Goal: Transaction & Acquisition: Purchase product/service

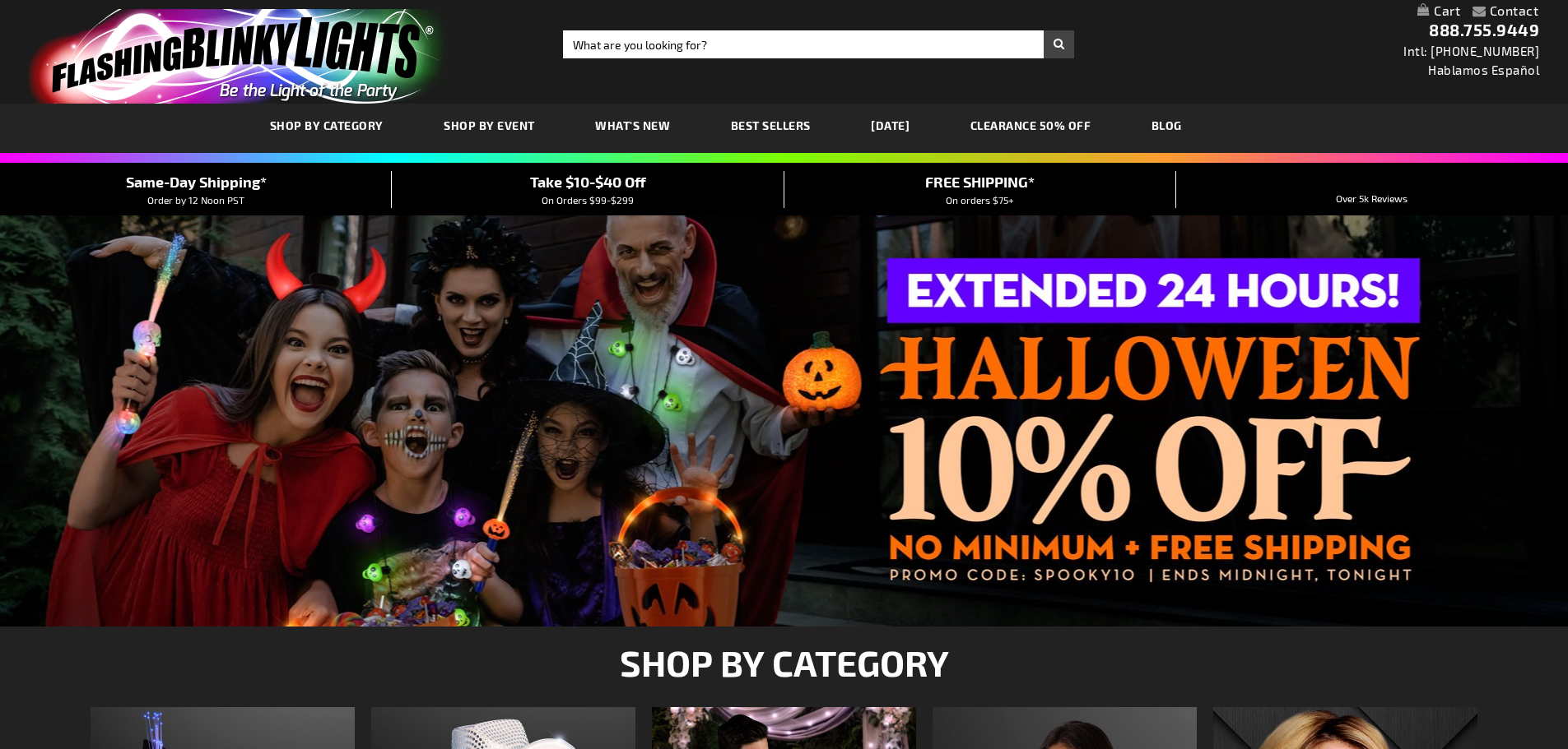
click at [921, 133] on div "SHOP BY CATEGORY SHOP BY EVENT WHAT'S NEW BEST SELLERS [DATE] CLEARANCE 50% OFF…" at bounding box center [784, 128] width 1568 height 50
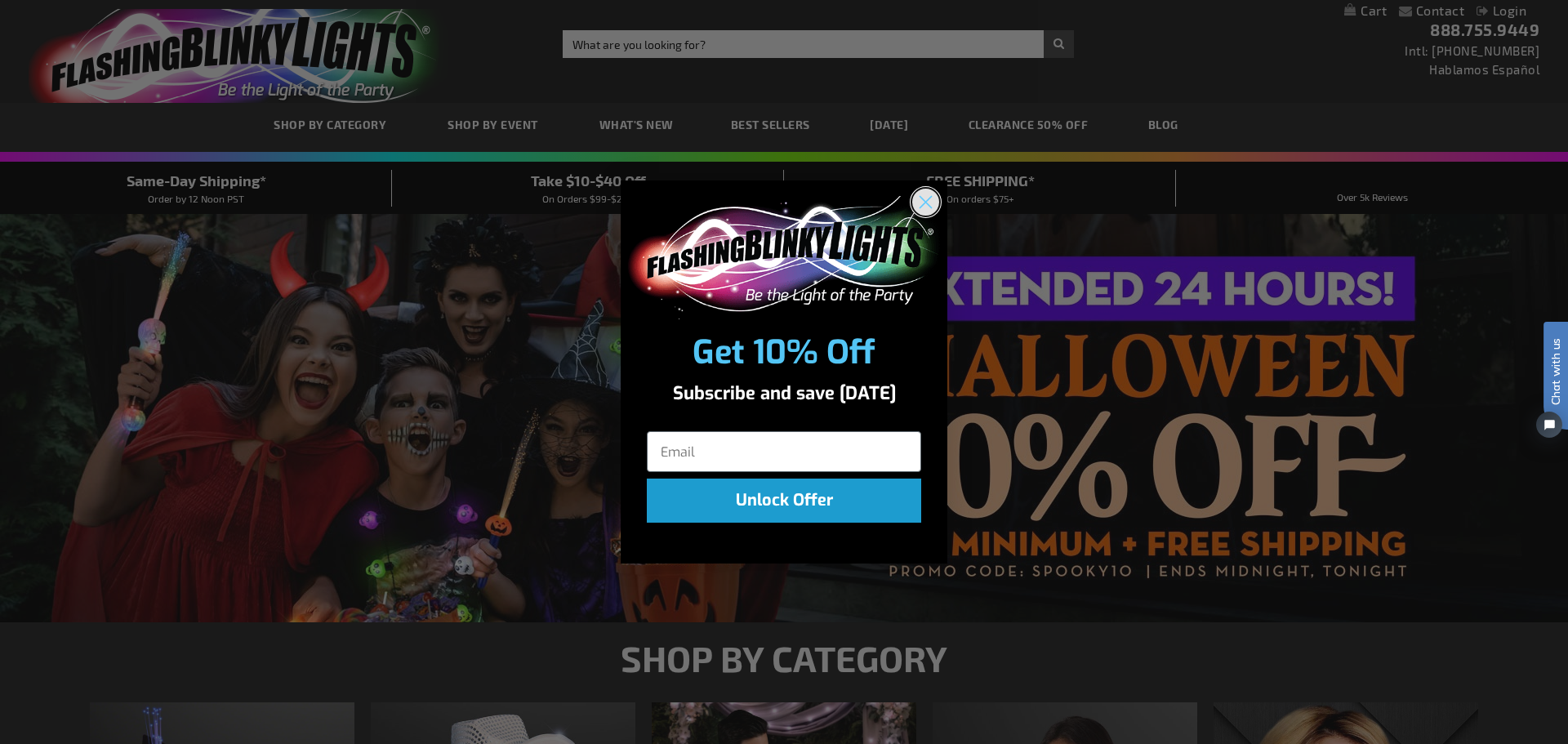
click at [930, 197] on circle "Close dialog" at bounding box center [925, 202] width 27 height 27
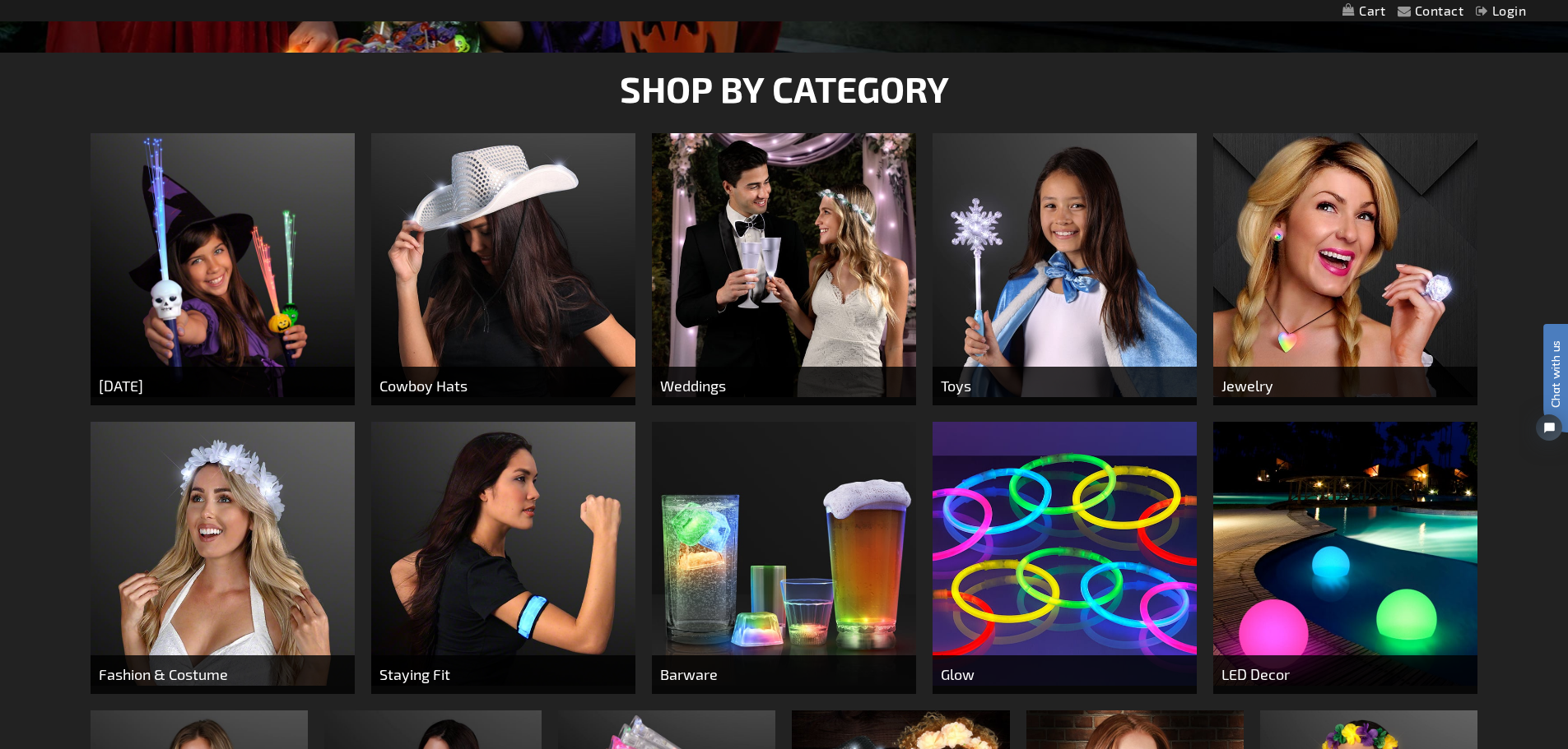
scroll to position [576, 0]
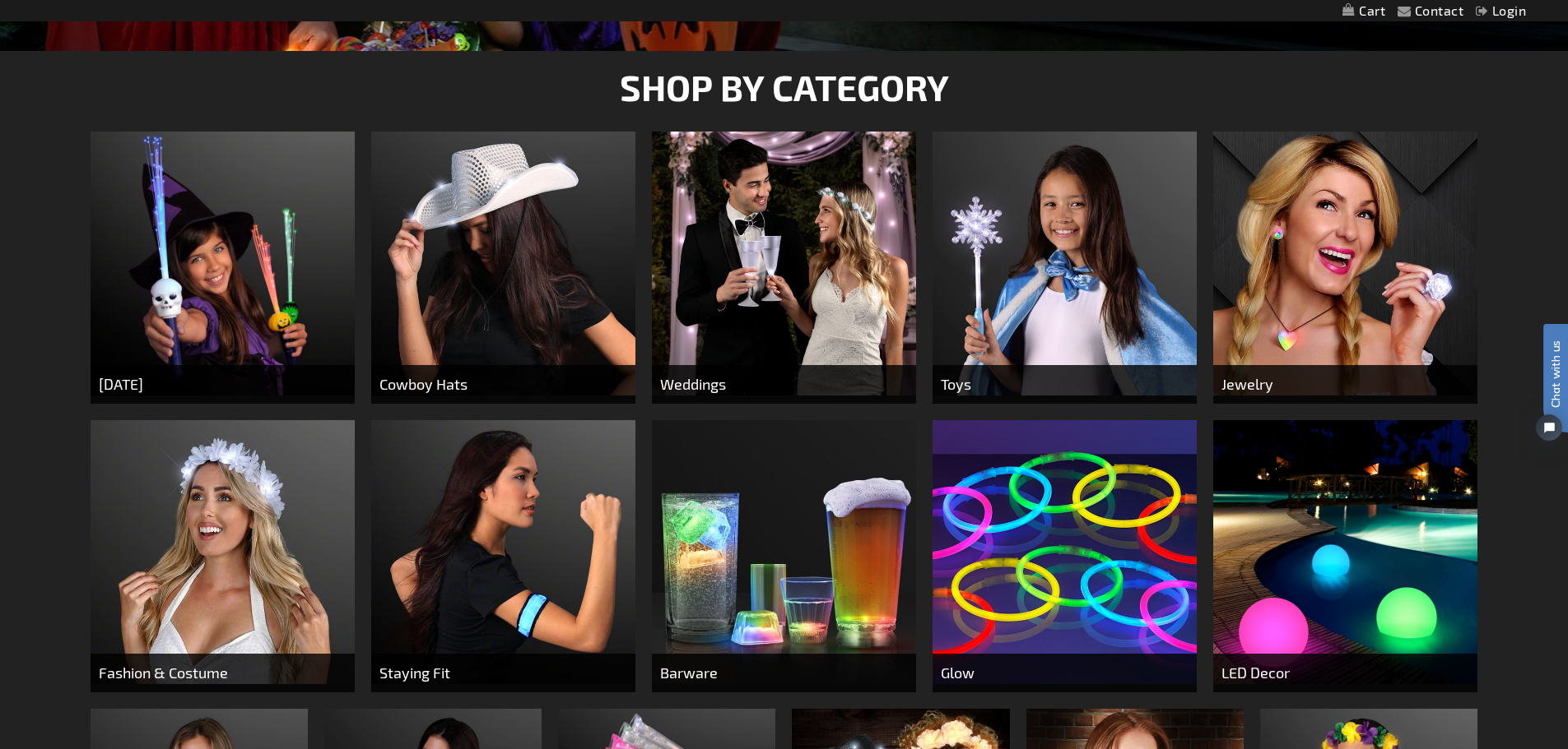
click at [209, 266] on img at bounding box center [222, 264] width 265 height 264
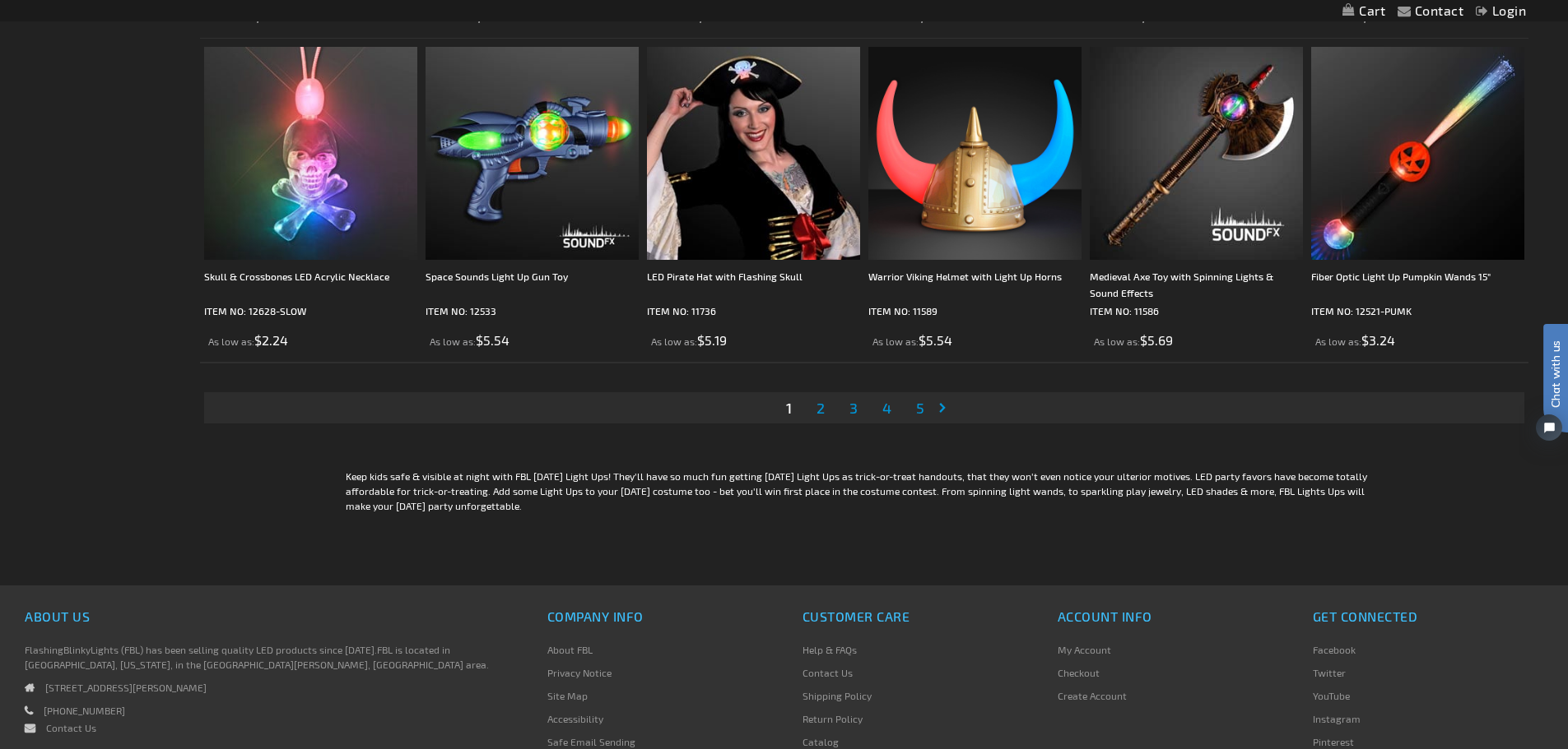
scroll to position [3455, 0]
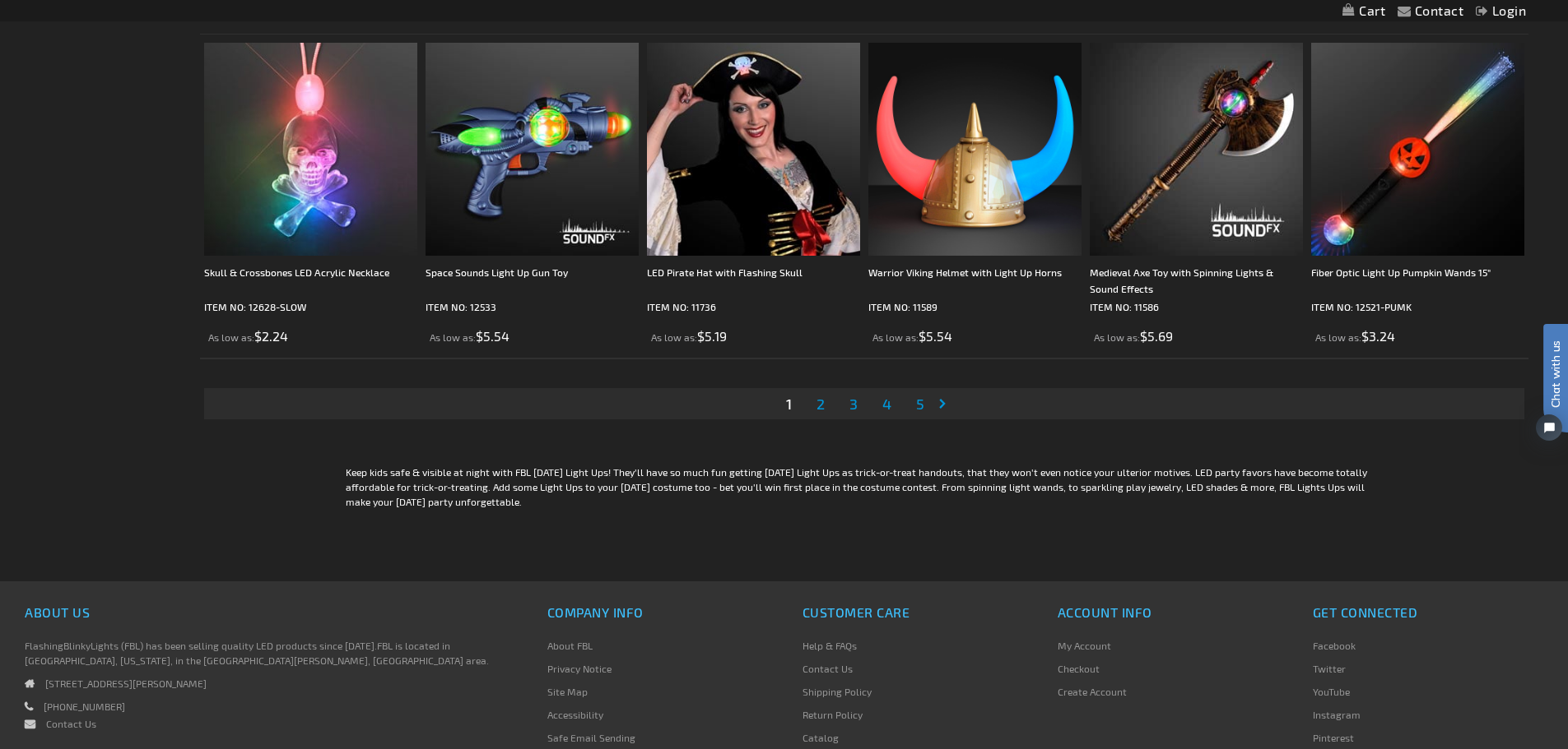
click at [822, 404] on span "2" at bounding box center [820, 403] width 8 height 18
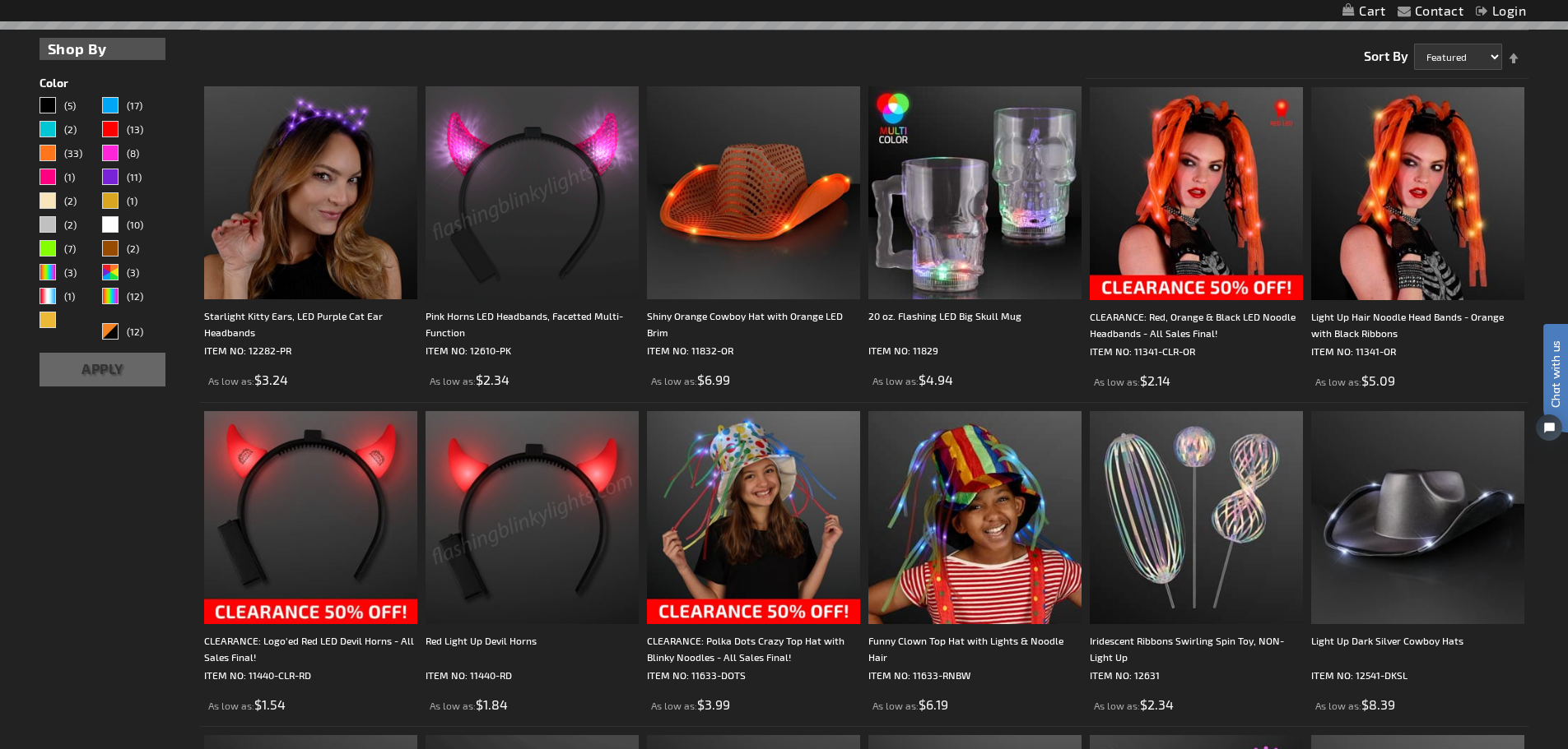
scroll to position [411, 0]
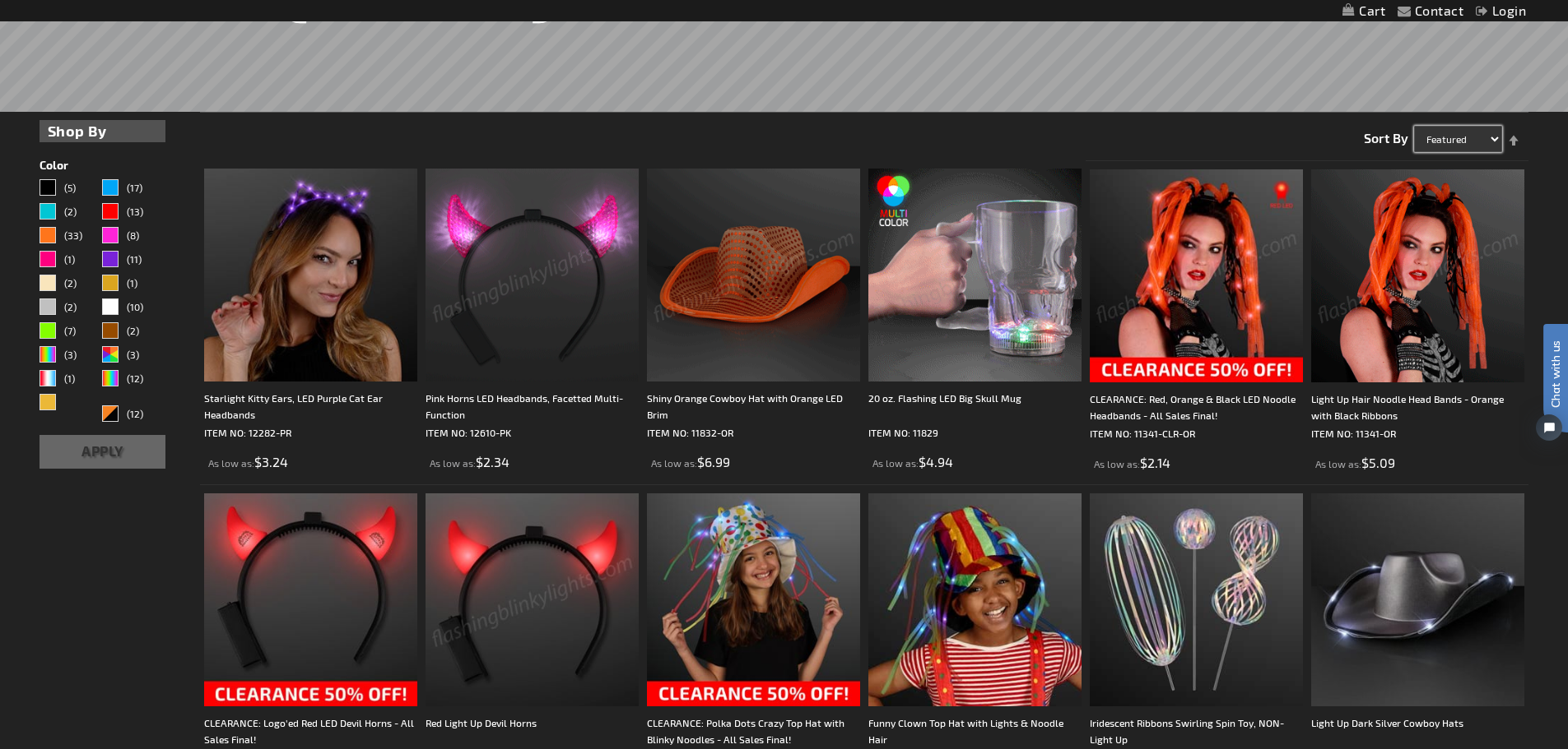
click at [1456, 131] on select "Featured Name Price Best Sellers" at bounding box center [1458, 139] width 88 height 27
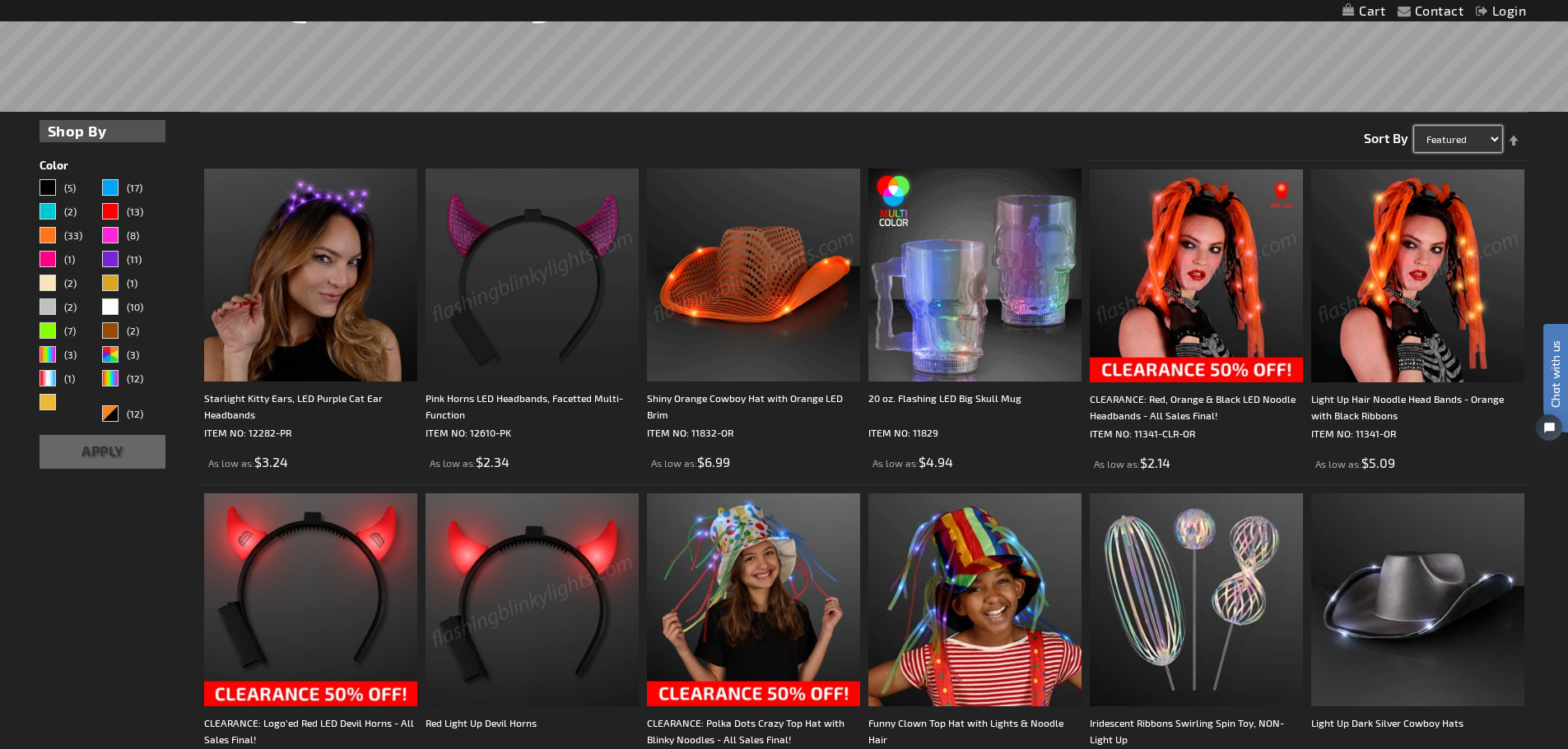
select select "price"
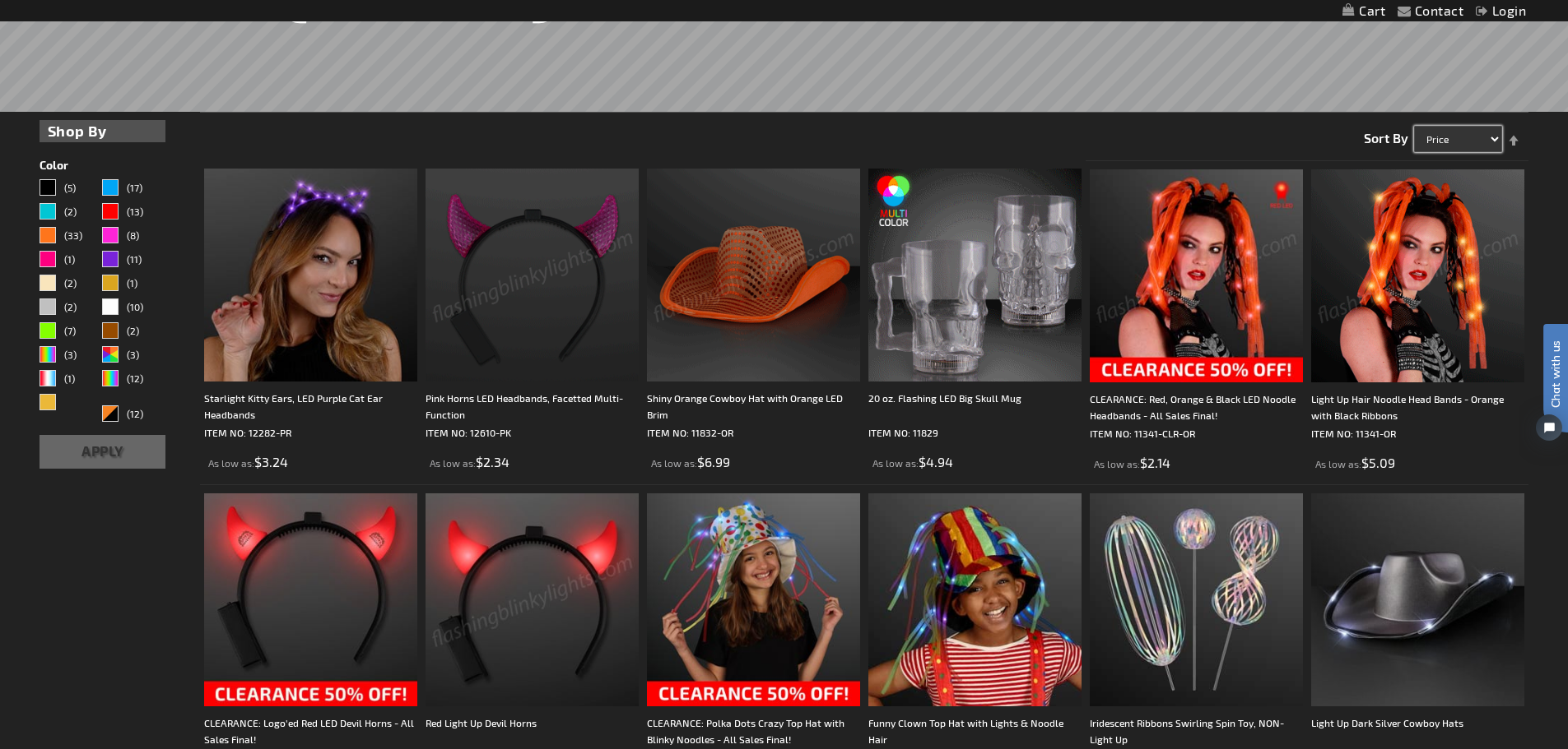
click at [1414, 126] on select "Featured Name Price Best Sellers" at bounding box center [1458, 139] width 88 height 27
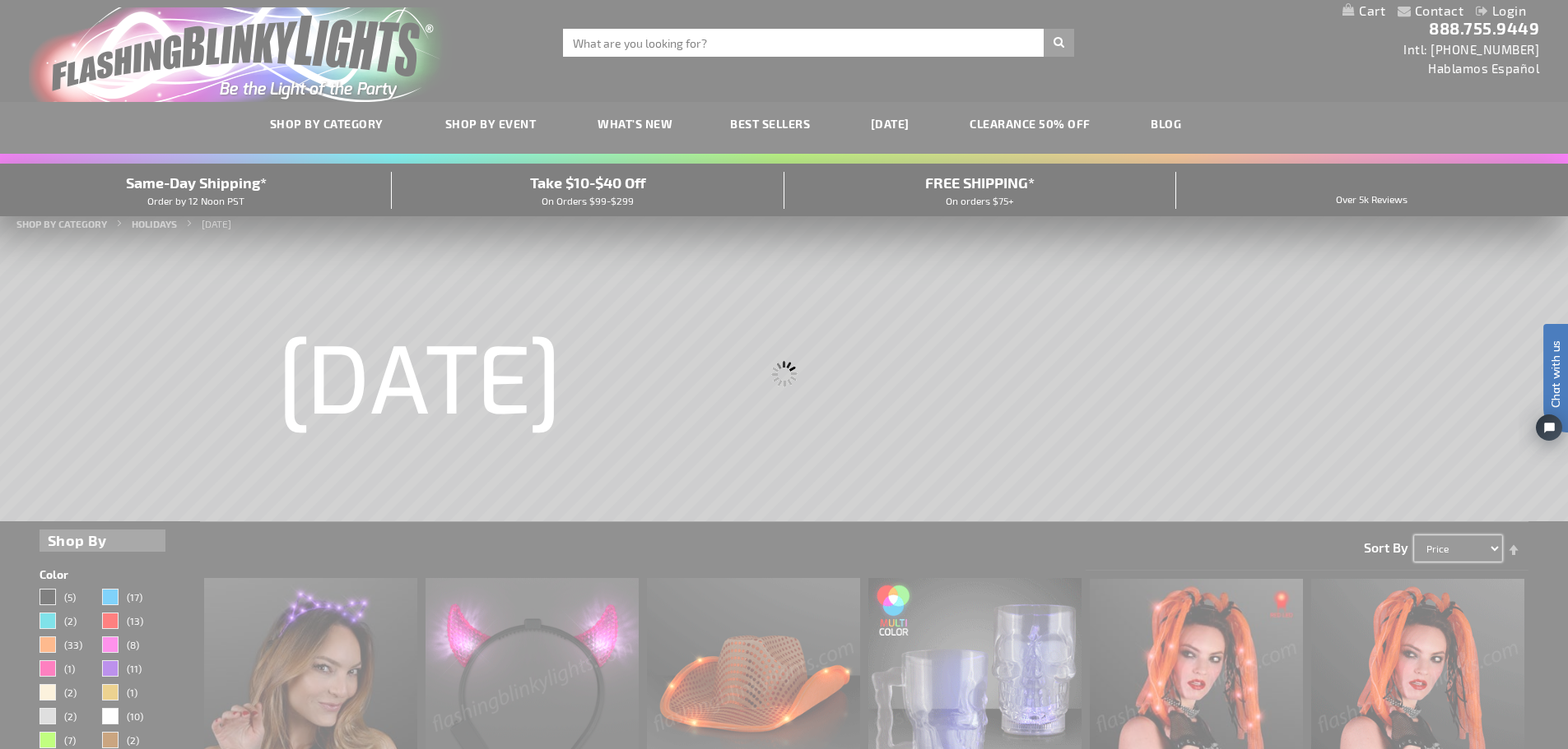
scroll to position [0, 0]
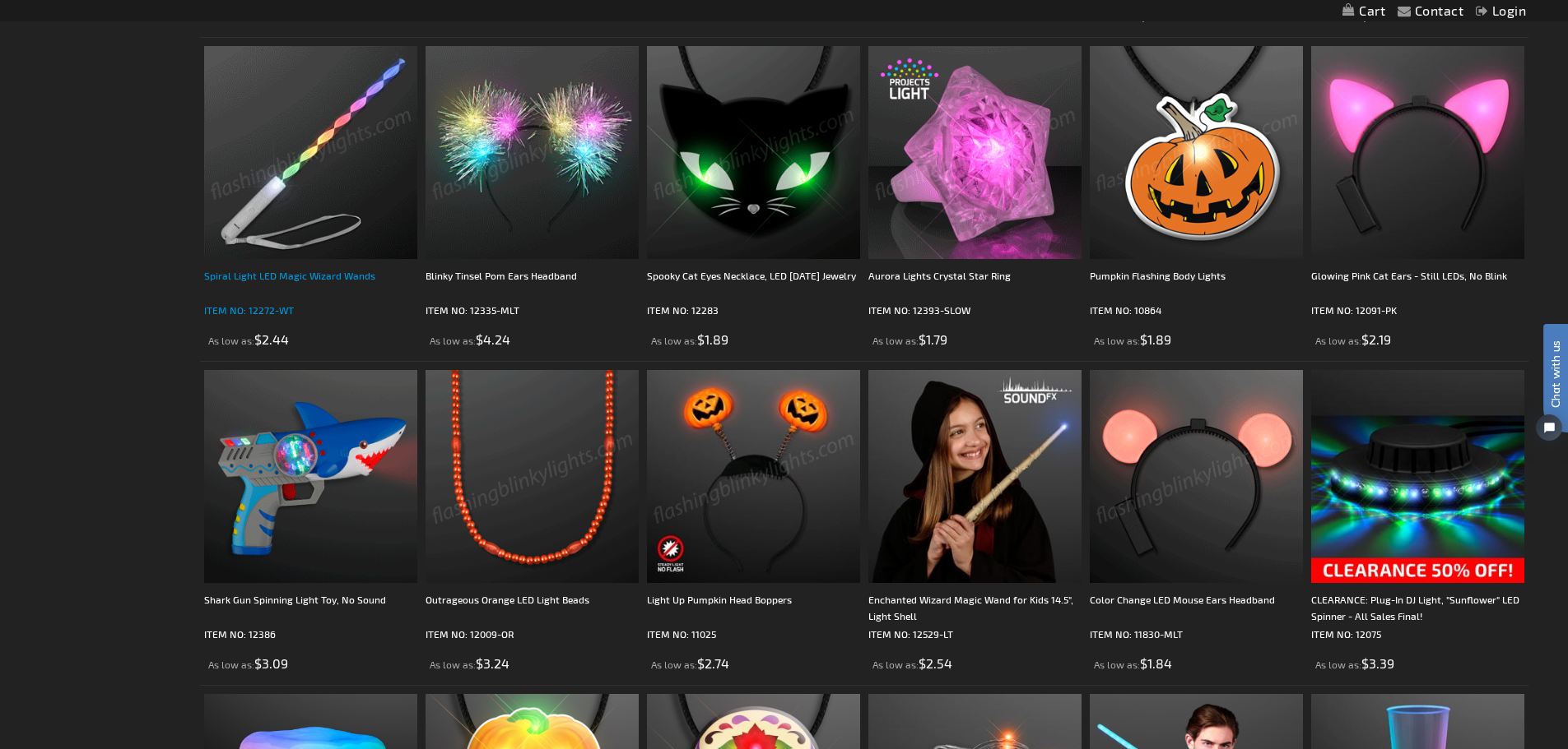
scroll to position [905, 0]
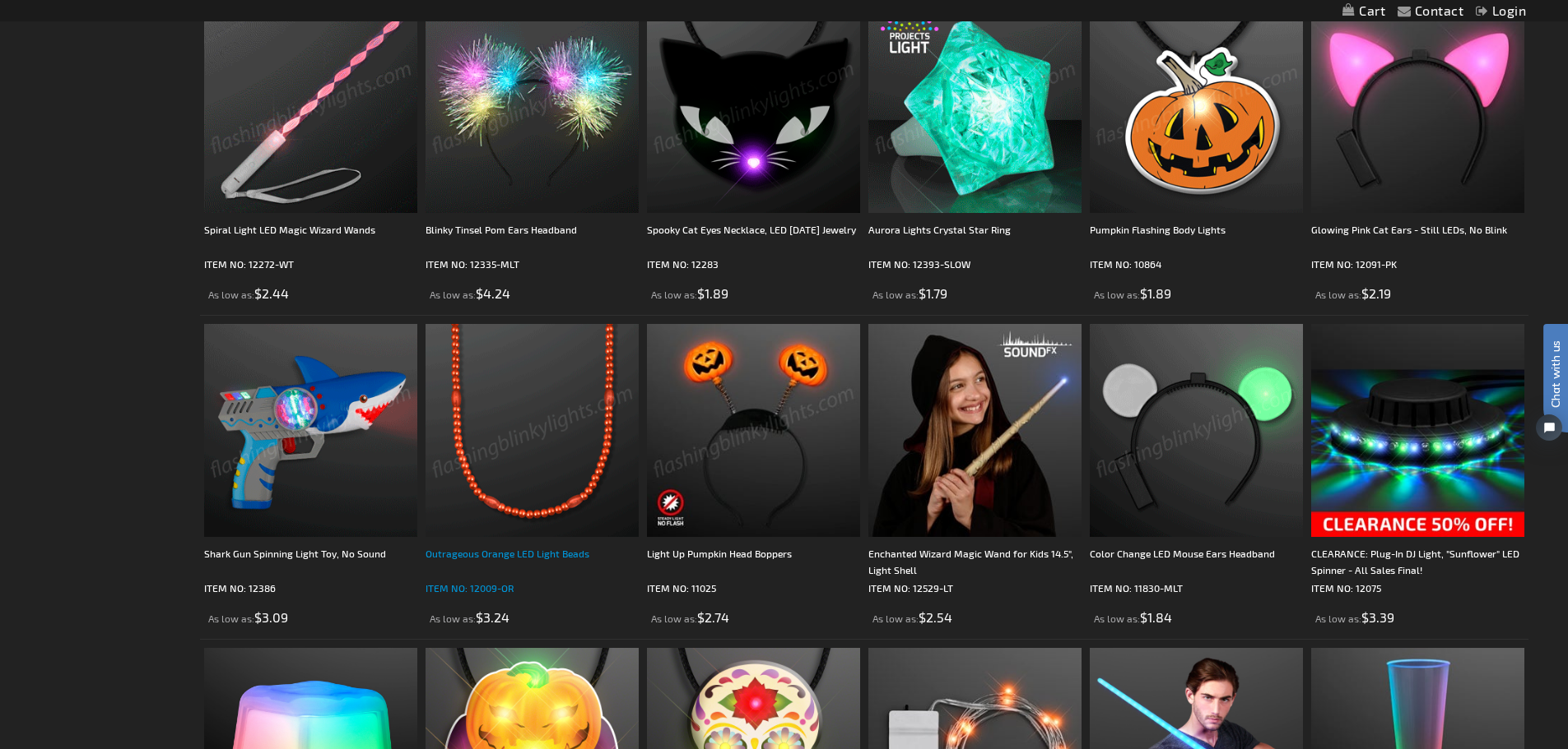
click at [489, 554] on div "Outrageous Orange LED Light Beads" at bounding box center [532, 562] width 213 height 33
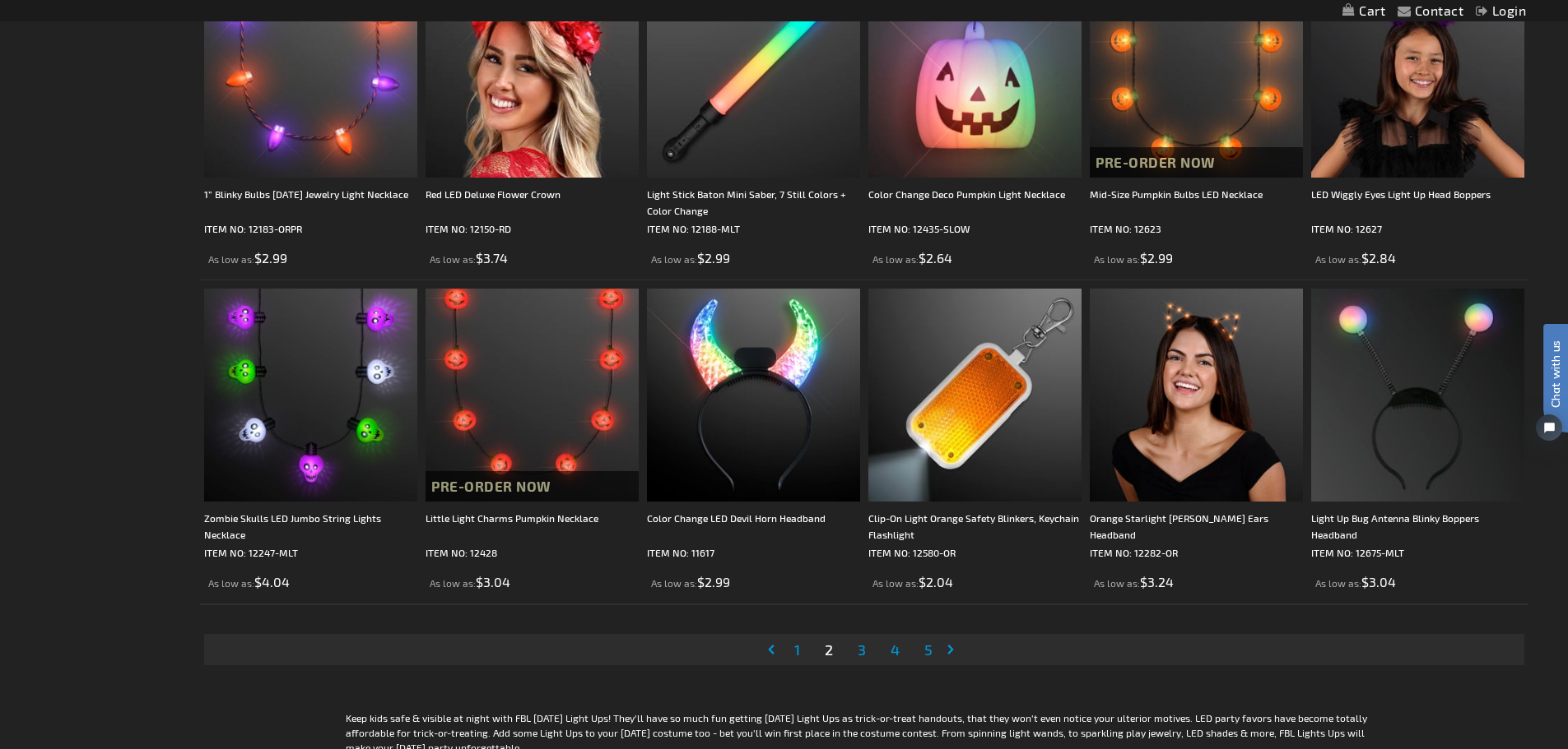
scroll to position [3291, 0]
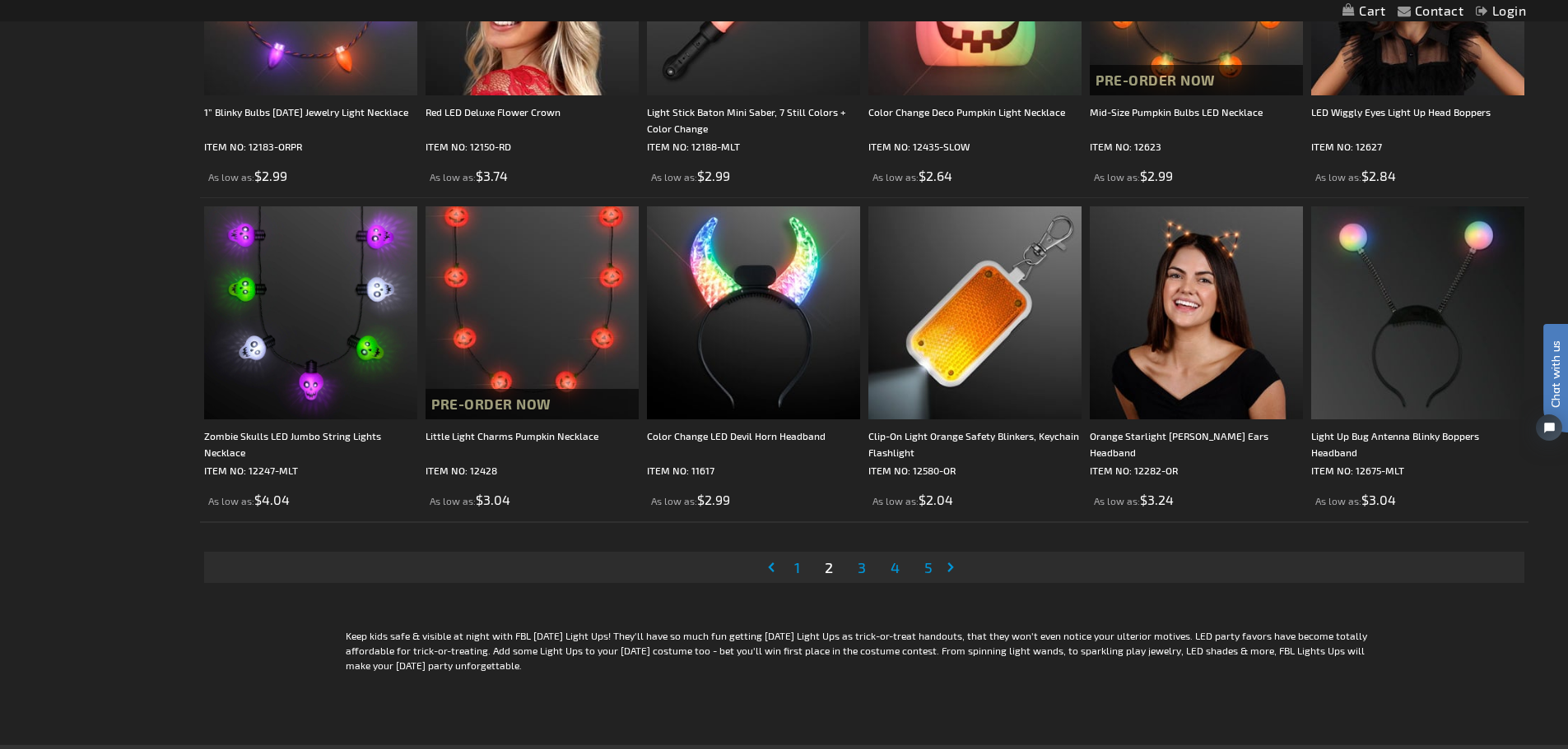
click at [861, 570] on span "3" at bounding box center [861, 568] width 8 height 18
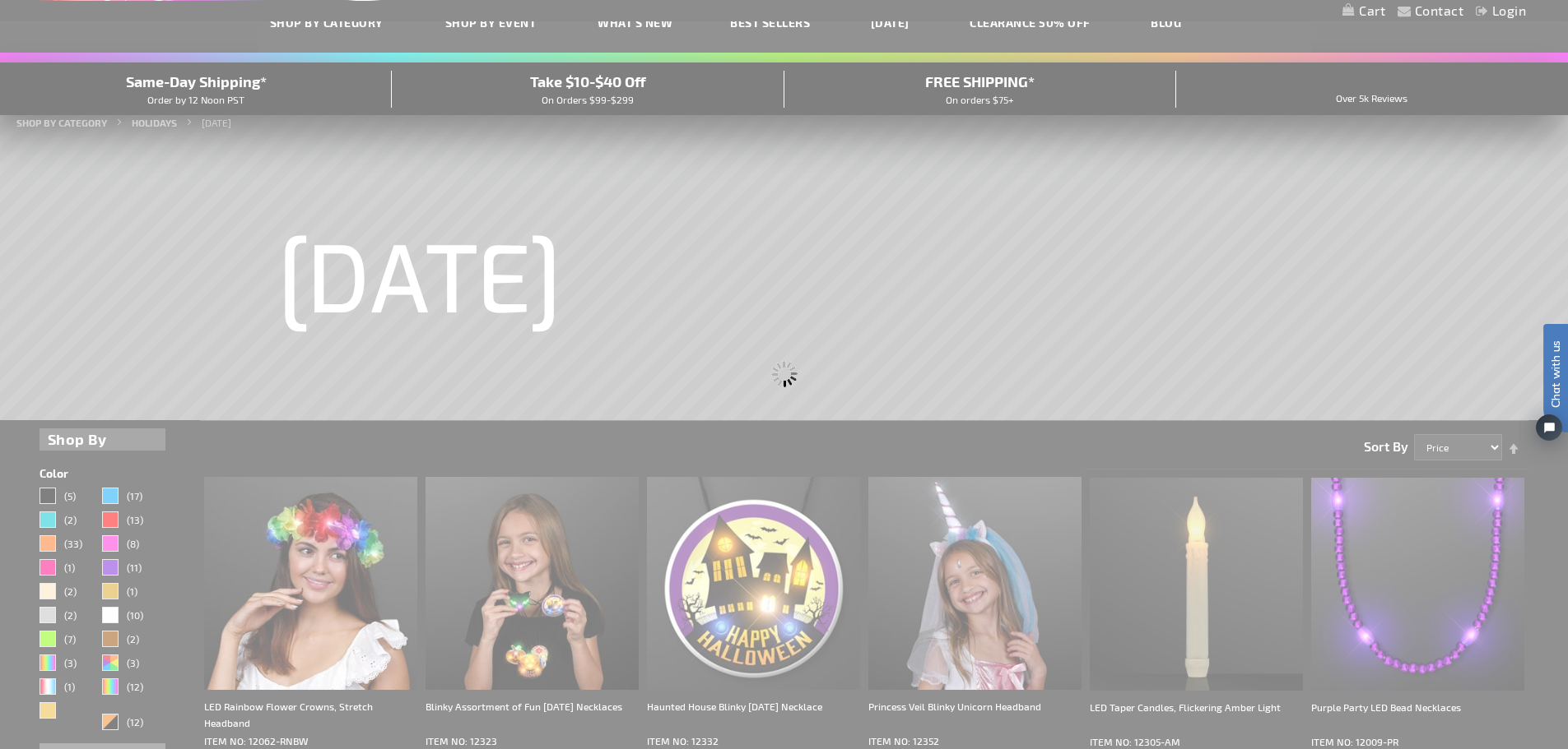
scroll to position [33, 0]
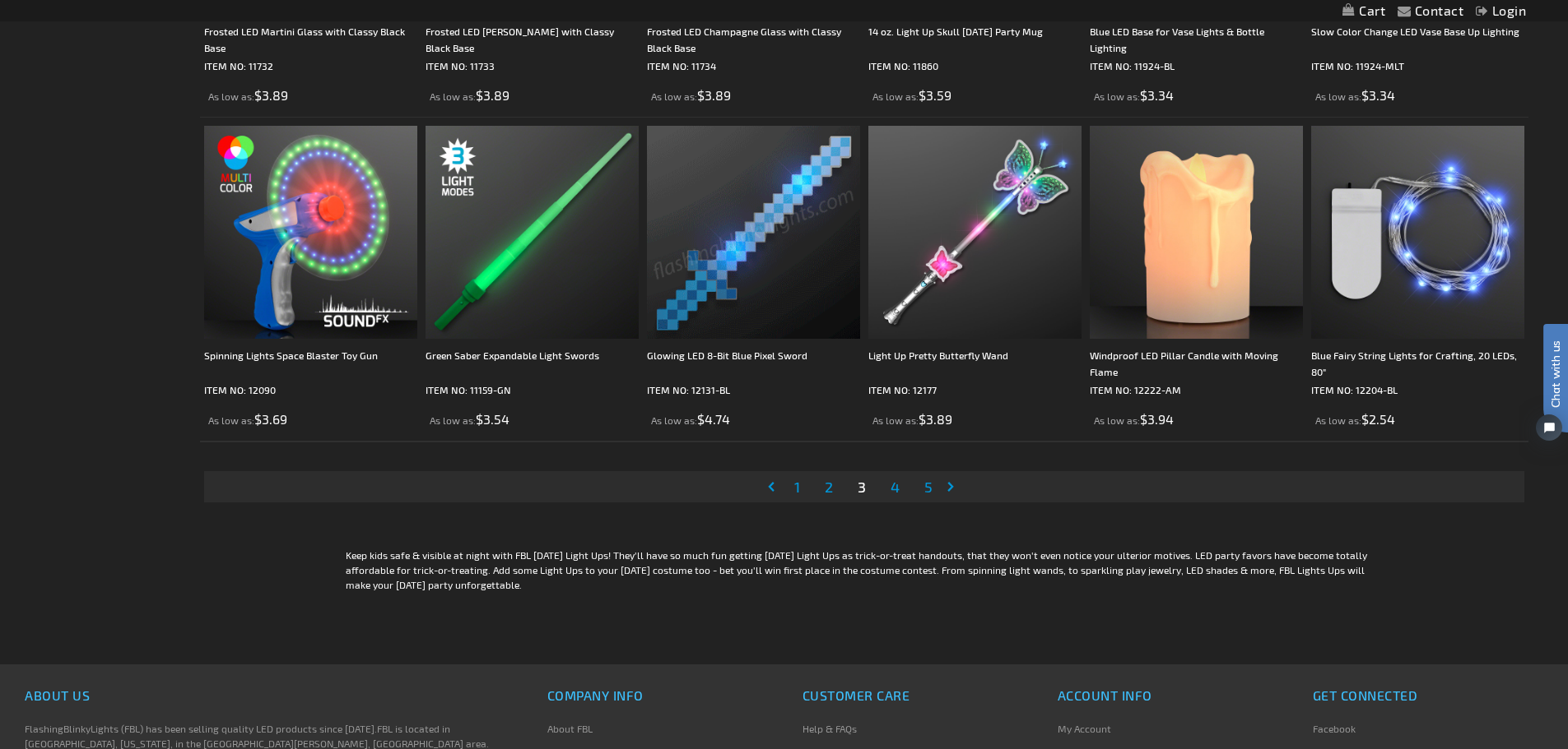
scroll to position [3373, 0]
click at [900, 486] on span "4" at bounding box center [895, 485] width 9 height 18
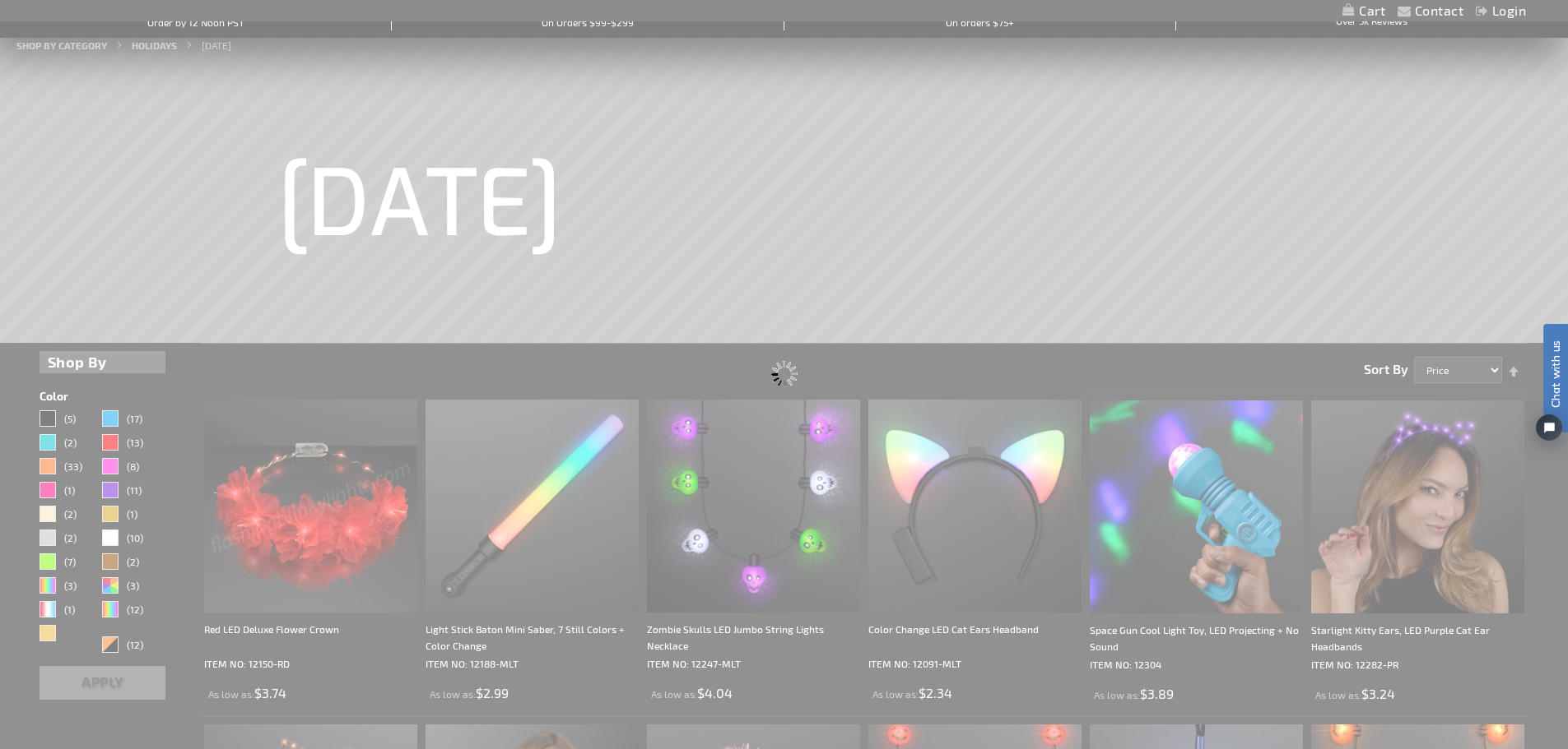
scroll to position [75, 0]
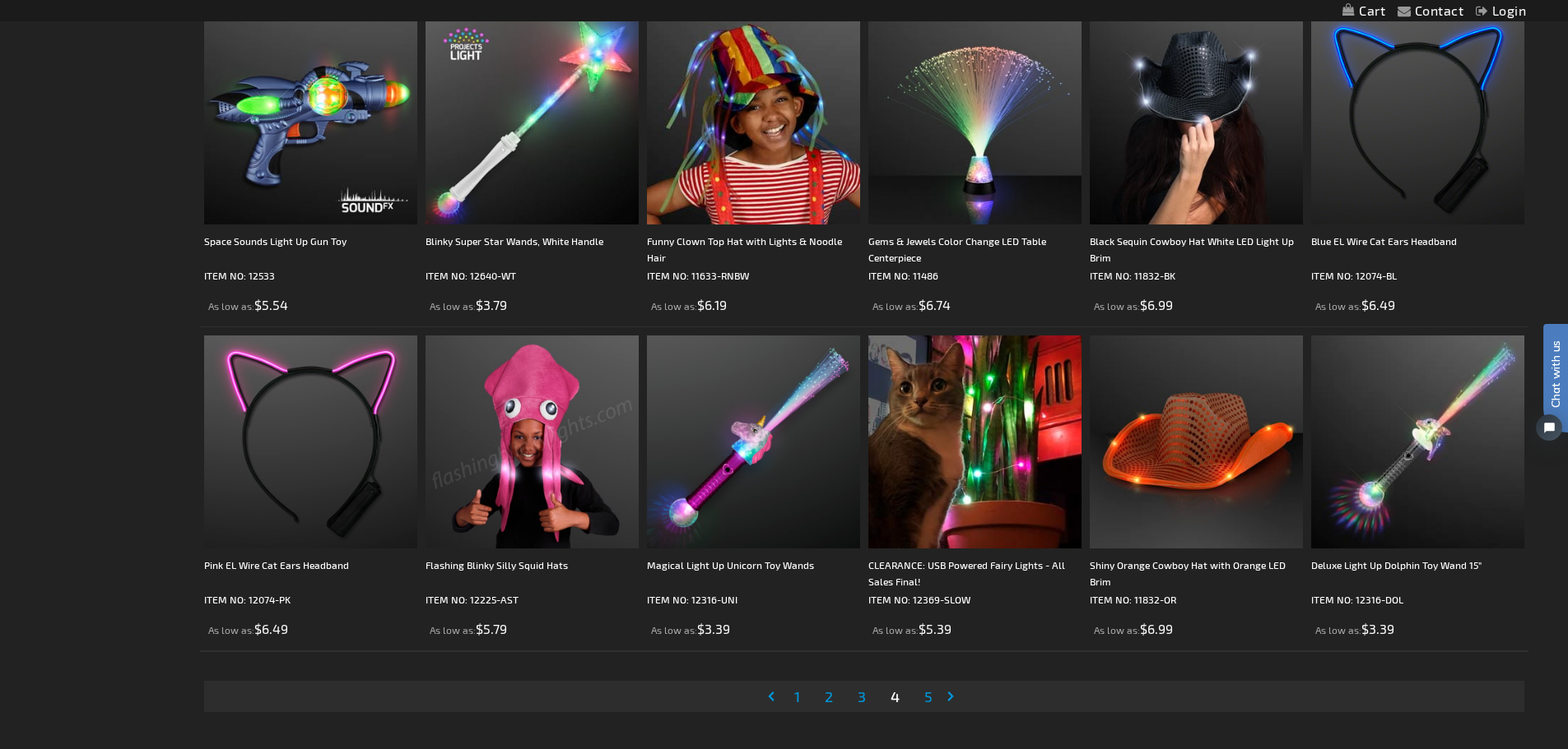
scroll to position [3208, 0]
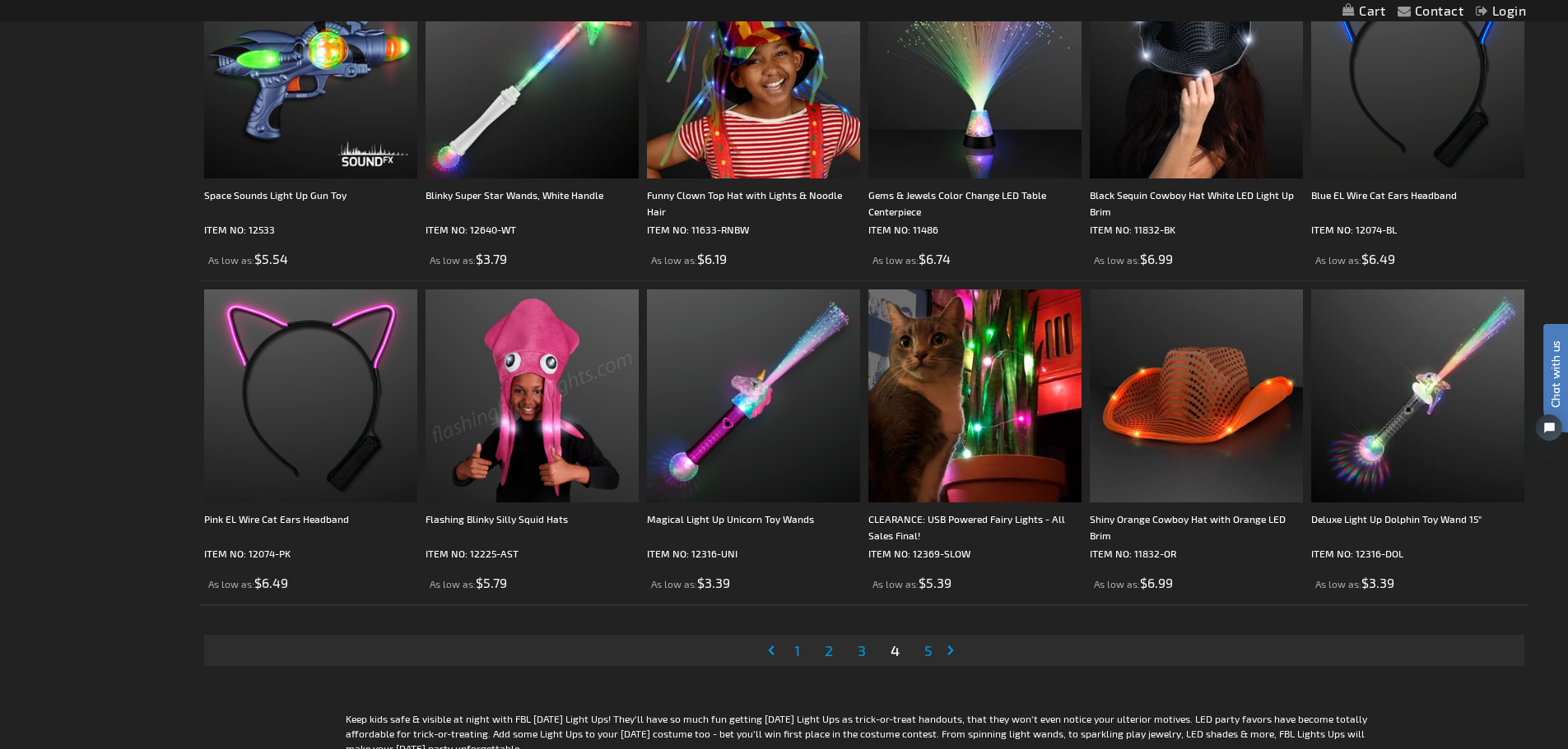
click at [932, 653] on span "5" at bounding box center [928, 651] width 8 height 18
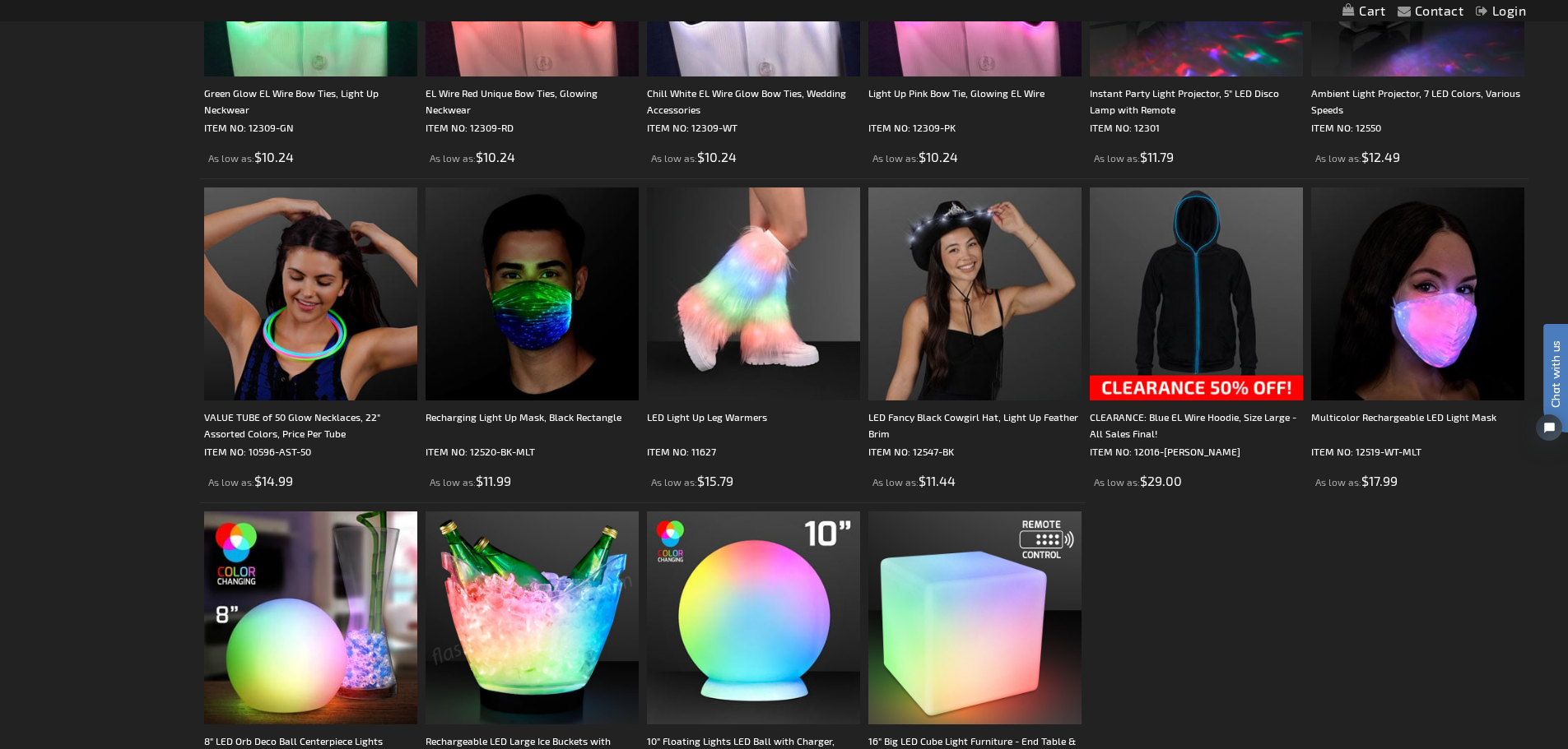
scroll to position [1727, 0]
